Goal: Task Accomplishment & Management: Manage account settings

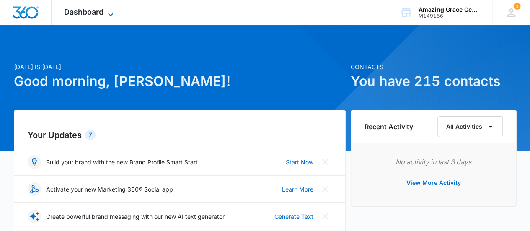
click at [95, 12] on span "Dashboard" at bounding box center [83, 12] width 39 height 9
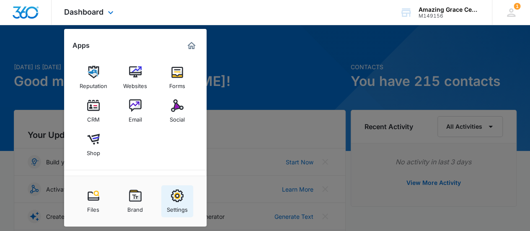
click at [179, 203] on div "Settings" at bounding box center [177, 207] width 21 height 11
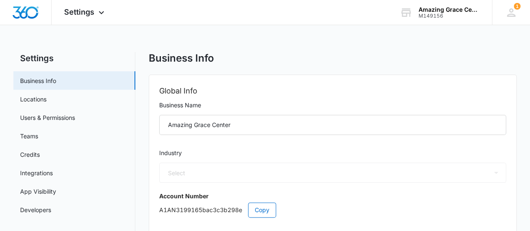
select select "US"
select select "America/[GEOGRAPHIC_DATA]"
select select "13"
click at [29, 173] on link "Integrations" at bounding box center [36, 172] width 33 height 9
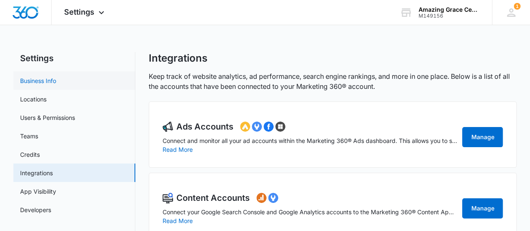
click at [51, 82] on link "Business Info" at bounding box center [38, 80] width 36 height 9
select select "13"
select select "US"
select select "America/[GEOGRAPHIC_DATA]"
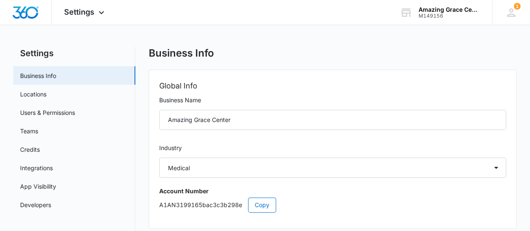
scroll to position [4, 0]
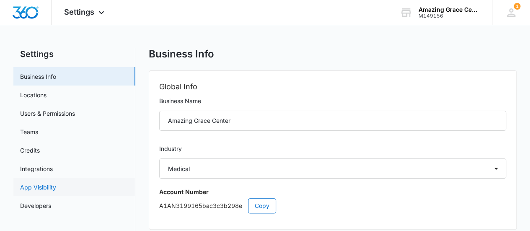
click at [56, 185] on link "App Visibility" at bounding box center [38, 187] width 36 height 9
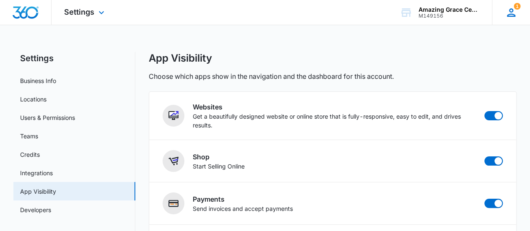
click at [512, 12] on icon at bounding box center [511, 12] width 13 height 13
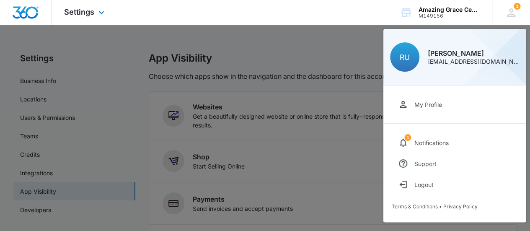
select select "13"
select select "US"
select select "America/[GEOGRAPHIC_DATA]"
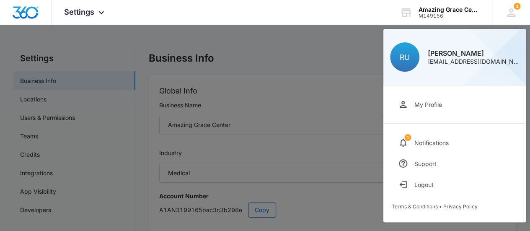
click at [266, 57] on div at bounding box center [265, 115] width 530 height 231
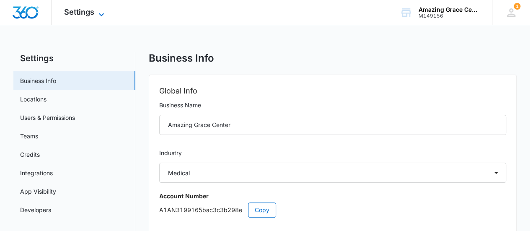
click at [102, 13] on icon at bounding box center [101, 15] width 10 height 10
